Goal: Navigation & Orientation: Find specific page/section

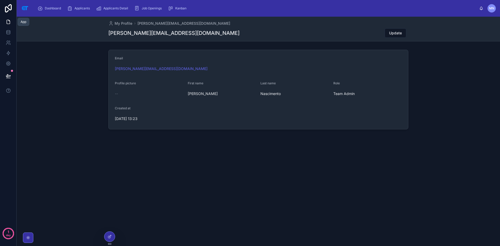
click at [8, 22] on icon at bounding box center [8, 21] width 5 height 5
click at [5, 22] on link at bounding box center [8, 22] width 16 height 10
click at [90, 9] on span "Applicants" at bounding box center [81, 8] width 15 height 4
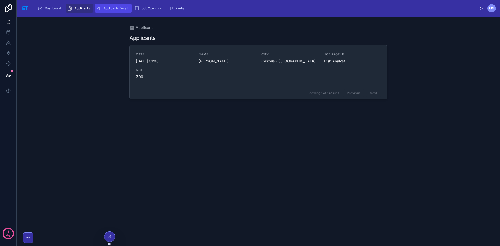
click at [123, 10] on span "Applicants Detail" at bounding box center [115, 8] width 25 height 4
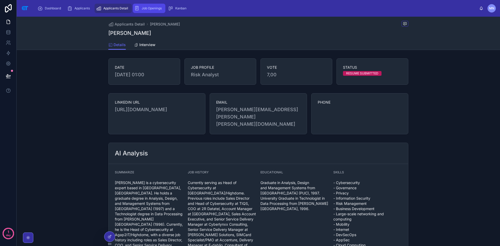
click at [158, 7] on span "Job Openings" at bounding box center [152, 8] width 20 height 4
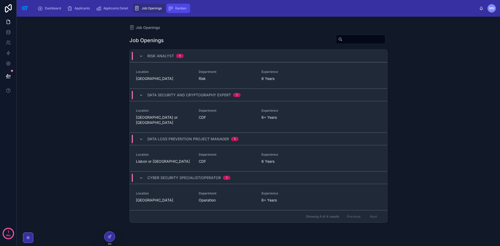
click at [186, 9] on span "Kanban" at bounding box center [180, 8] width 11 height 4
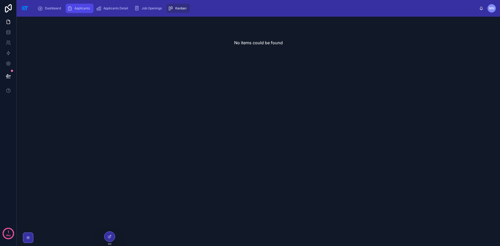
click at [86, 10] on span "Applicants" at bounding box center [81, 8] width 15 height 4
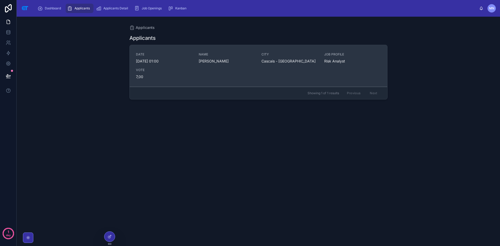
click at [150, 60] on span "[DATE] 01:00" at bounding box center [164, 61] width 56 height 5
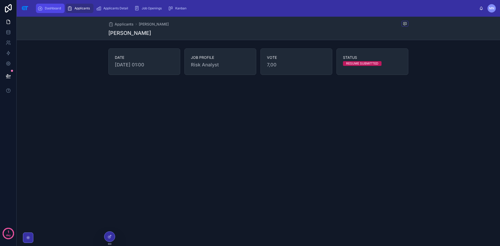
click at [61, 11] on div "Dashboard" at bounding box center [50, 8] width 26 height 8
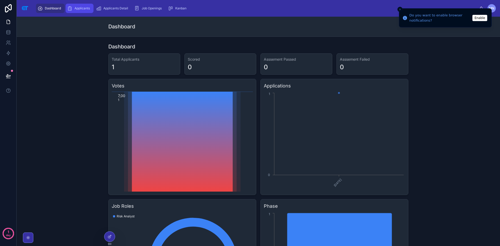
click at [90, 9] on span "Applicants" at bounding box center [81, 8] width 15 height 4
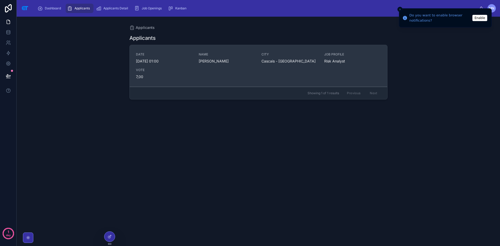
click at [194, 72] on div "DATE 05/09/2025 01:00 NAME Marcelo Martins CITY Cascais - Lisboa JOB PROFILE Ri…" at bounding box center [258, 65] width 245 height 27
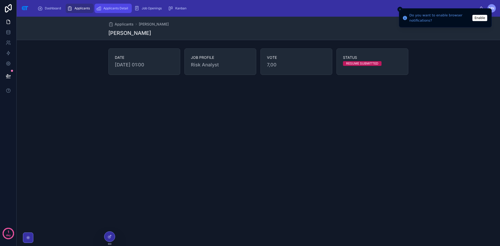
click at [130, 11] on div "Applicants Detail" at bounding box center [113, 8] width 34 height 8
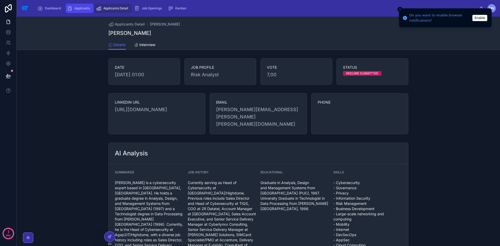
click at [84, 7] on span "Applicants" at bounding box center [81, 8] width 15 height 4
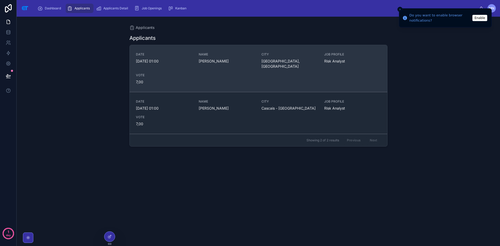
click at [245, 74] on div "DATE 08/09/2025 01:00 NAME Joel Reinoso CITY Porto, Portugal JOB PROFILE Risk A…" at bounding box center [258, 68] width 245 height 32
